Goal: Check status: Check status

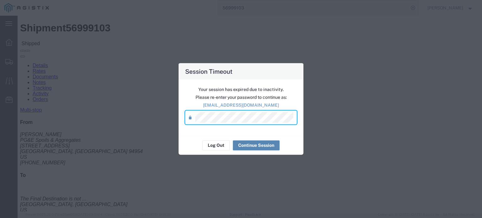
click at [256, 149] on button "Continue Session" at bounding box center [256, 145] width 47 height 10
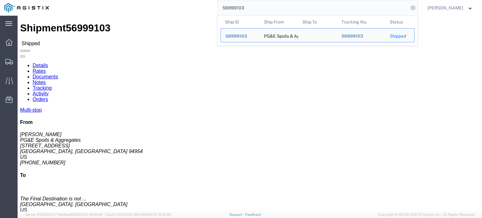
click at [250, 6] on input "56999103" at bounding box center [313, 7] width 191 height 15
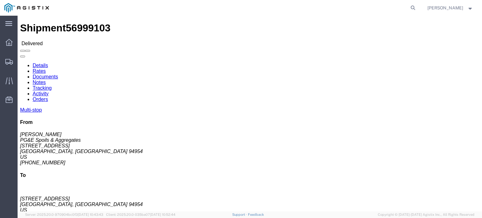
click link "Documents"
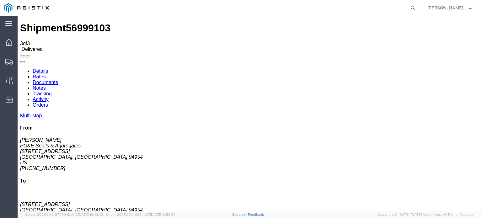
click at [20, 68] on icon at bounding box center [20, 68] width 0 height 0
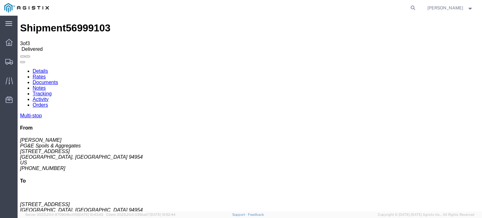
click at [52, 91] on link "Tracking" at bounding box center [42, 93] width 19 height 5
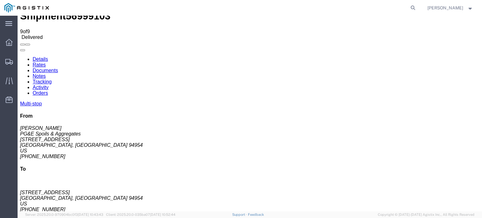
scroll to position [23, 0]
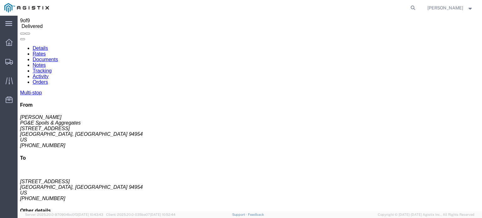
click at [46, 63] on link "Notes" at bounding box center [39, 65] width 13 height 5
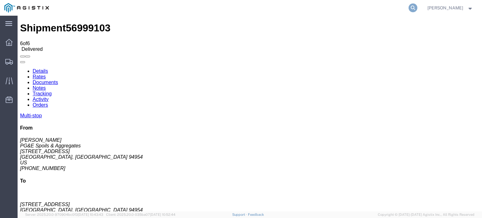
click at [411, 8] on icon at bounding box center [413, 7] width 9 height 9
click at [235, 7] on input "search" at bounding box center [313, 7] width 191 height 15
type input "56994887"
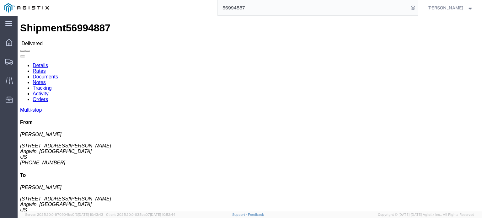
click icon
click link "Documents"
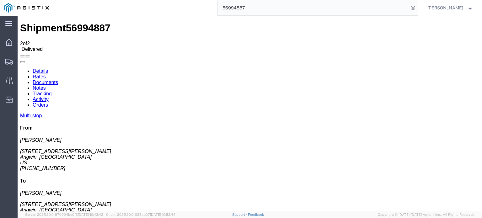
click at [52, 91] on link "Tracking" at bounding box center [42, 93] width 19 height 5
click at [46, 85] on link "Notes" at bounding box center [39, 87] width 13 height 5
